Goal: Use online tool/utility

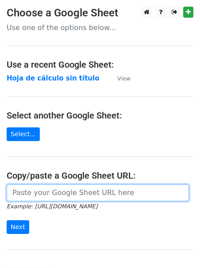
click at [74, 192] on input "url" at bounding box center [98, 193] width 183 height 17
paste input "https://docs.google.com/spreadsheets/d/1odiiv_p2QeQuNqaewqCoGOmezt5YYRMucoxSNxO…"
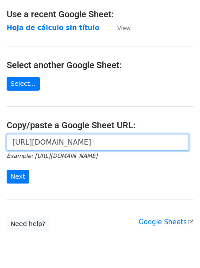
scroll to position [84, 0]
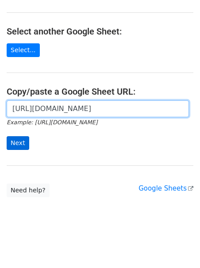
type input "https://docs.google.com/spreadsheets/d/1odiiv_p2QeQuNqaewqCoGOmezt5YYRMucoxSNxO…"
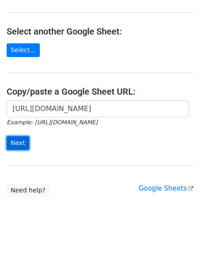
click at [22, 142] on input "Next" at bounding box center [18, 143] width 23 height 14
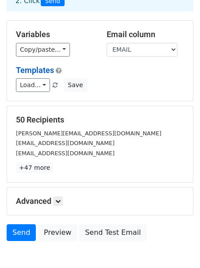
scroll to position [81, 0]
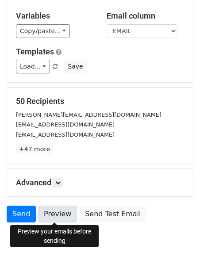
click at [57, 213] on link "Preview" at bounding box center [57, 214] width 39 height 17
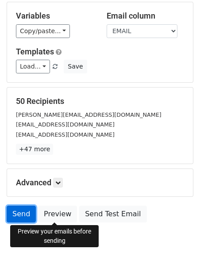
click at [14, 214] on link "Send" at bounding box center [21, 214] width 29 height 17
